Goal: Task Accomplishment & Management: Manage account settings

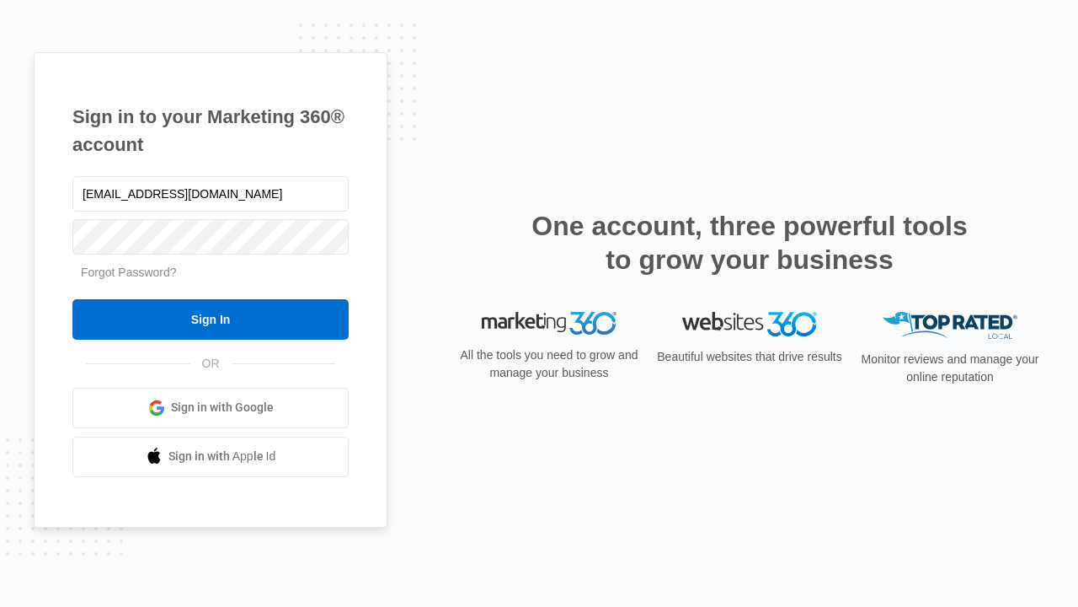
type input "[EMAIL_ADDRESS][DOMAIN_NAME]"
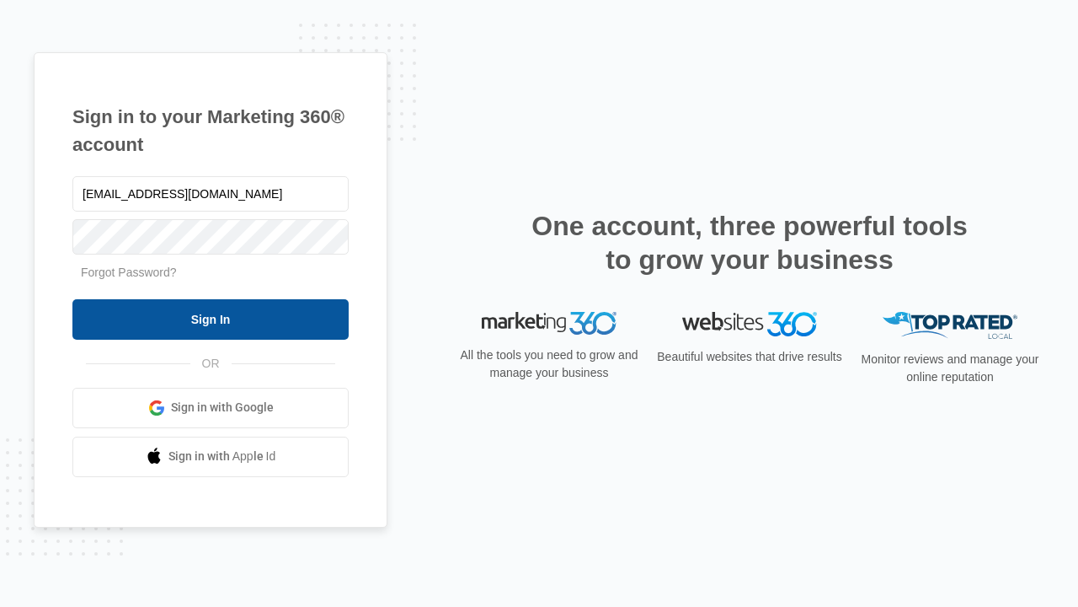
click at [211, 318] on input "Sign In" at bounding box center [210, 319] width 276 height 40
